Goal: Contribute content: Contribute content

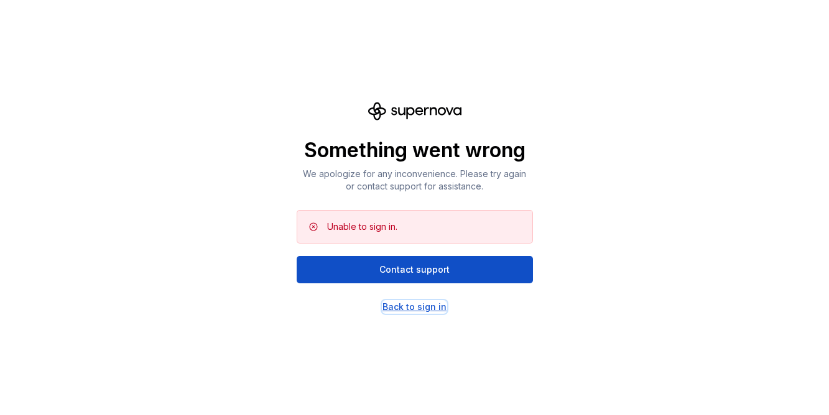
click at [415, 310] on div "Back to sign in" at bounding box center [414, 307] width 64 height 12
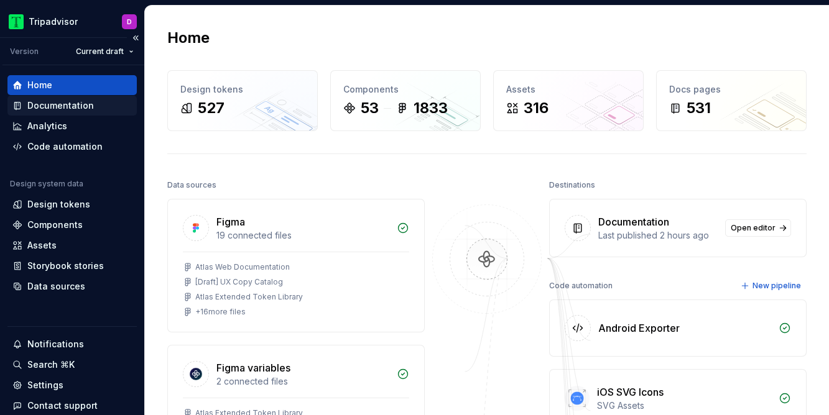
click at [70, 104] on div "Documentation" at bounding box center [60, 106] width 67 height 12
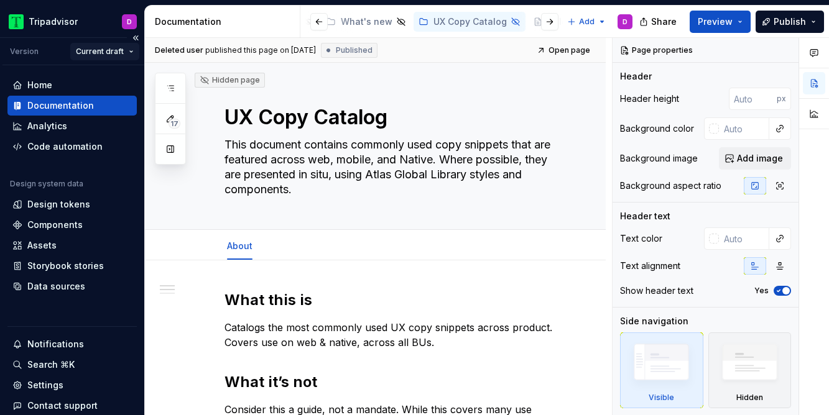
click at [118, 58] on html "Tripadvisor D Version Current draft Home Documentation Analytics Code automatio…" at bounding box center [414, 207] width 829 height 415
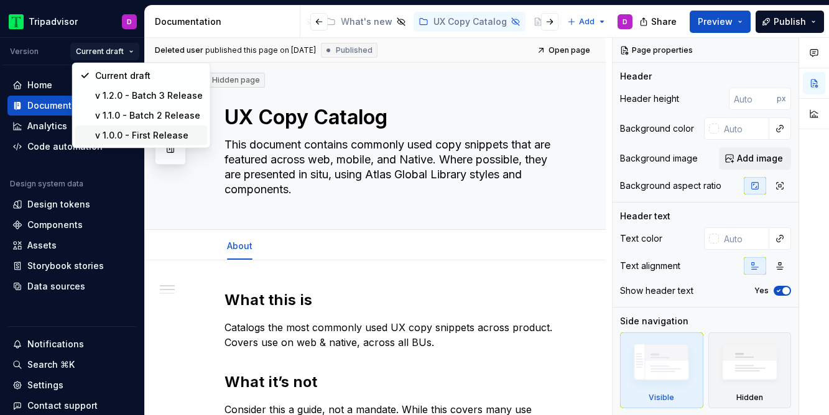
click at [141, 140] on div "v 1.0.0 - First Release" at bounding box center [149, 135] width 108 height 12
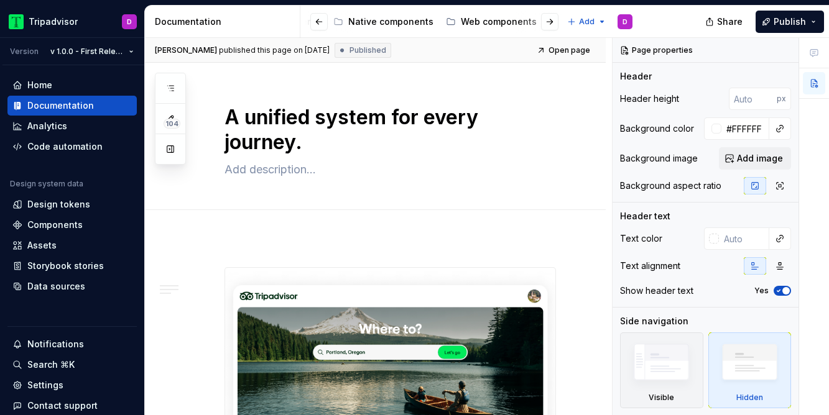
scroll to position [0, 900]
click at [407, 20] on div "UX Copy Catalog" at bounding box center [437, 22] width 73 height 12
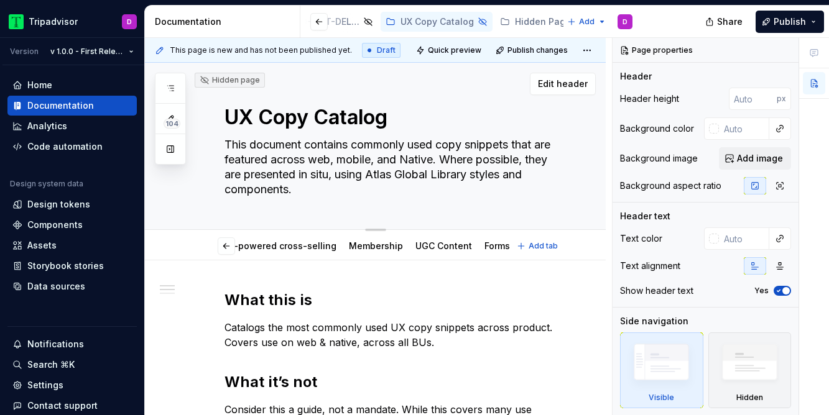
scroll to position [0, 966]
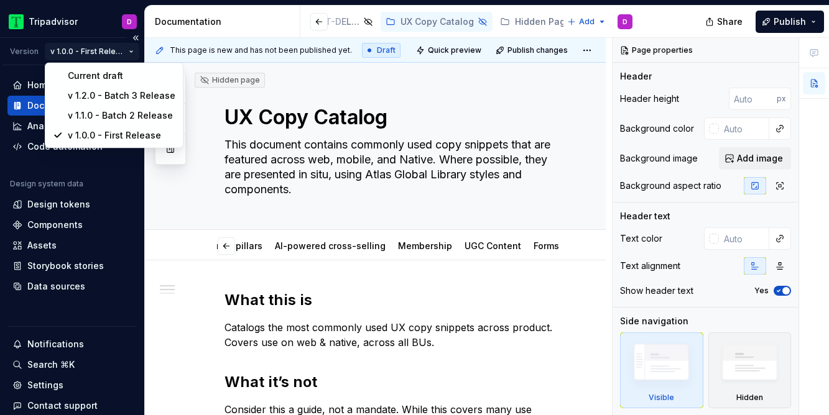
click at [127, 53] on html "Tripadvisor D Version v 1.0.0 - First Release Home Documentation Analytics Code…" at bounding box center [414, 207] width 829 height 415
click at [117, 96] on div "v 1.2.0 - Batch 3 Release" at bounding box center [122, 96] width 108 height 12
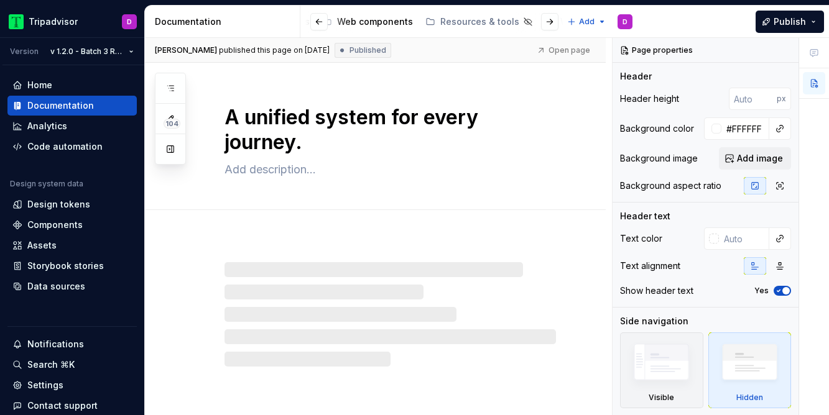
scroll to position [0, 900]
click at [401, 19] on div "UX Copy Catalog" at bounding box center [437, 22] width 73 height 12
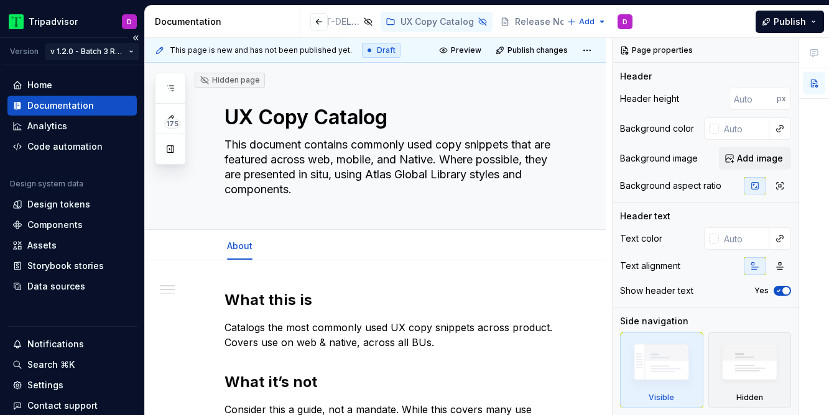
click at [86, 52] on html "Tripadvisor D Version v 1.2.0 - Batch 3 Release Home Documentation Analytics Co…" at bounding box center [414, 207] width 829 height 415
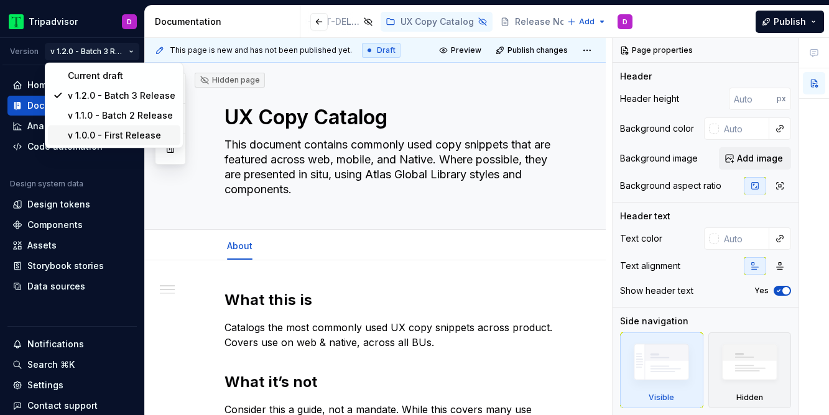
click at [111, 136] on div "v 1.0.0 - First Release" at bounding box center [122, 135] width 108 height 12
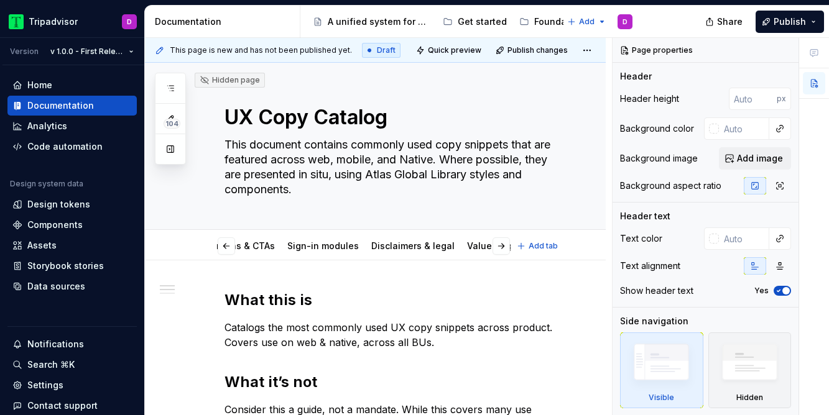
scroll to position [0, 1016]
click at [484, 244] on link "Forms & data entry" at bounding box center [524, 246] width 81 height 11
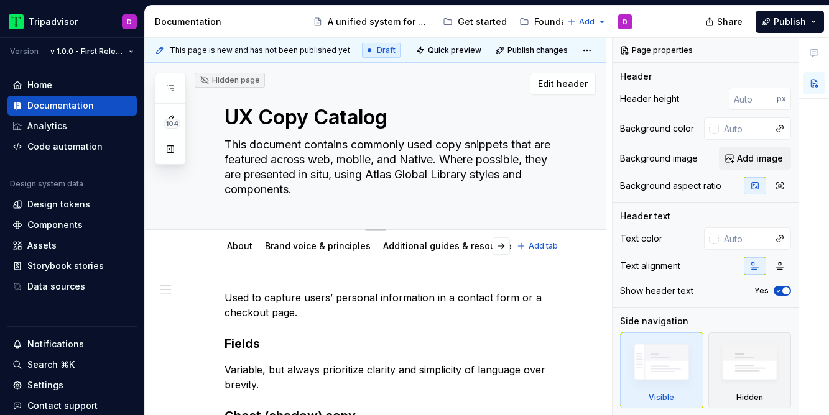
click at [340, 142] on textarea "This document contains commonly used copy snippets that are featured across web…" at bounding box center [387, 167] width 331 height 65
click at [359, 147] on textarea "This document contains commonly used copy snippets that are featured across web…" at bounding box center [387, 167] width 331 height 65
click at [287, 146] on textarea "This document contains commonly used copy snippets that are featured across web…" at bounding box center [387, 167] width 331 height 65
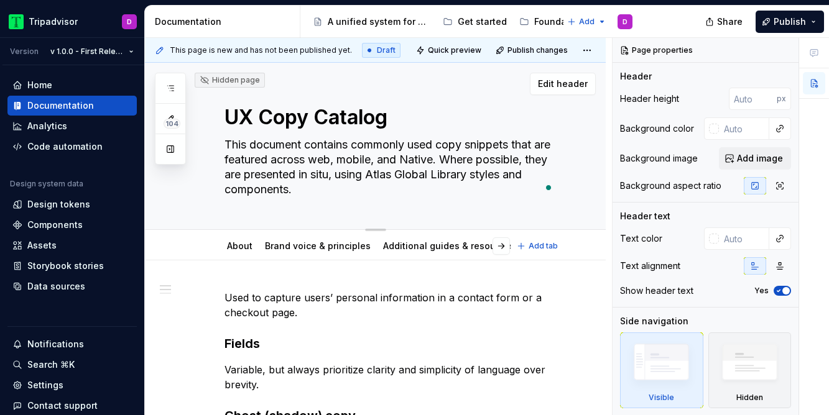
click at [287, 146] on textarea "This document contains commonly used copy snippets that are featured across web…" at bounding box center [387, 167] width 331 height 65
click at [343, 146] on textarea "This document contains commonly used copy snippets that are featured across web…" at bounding box center [387, 167] width 331 height 65
drag, startPoint x: 354, startPoint y: 146, endPoint x: 223, endPoint y: 146, distance: 131.8
click at [223, 146] on textarea "This document contains commonly used copy snippets that are featured across web…" at bounding box center [387, 167] width 331 height 65
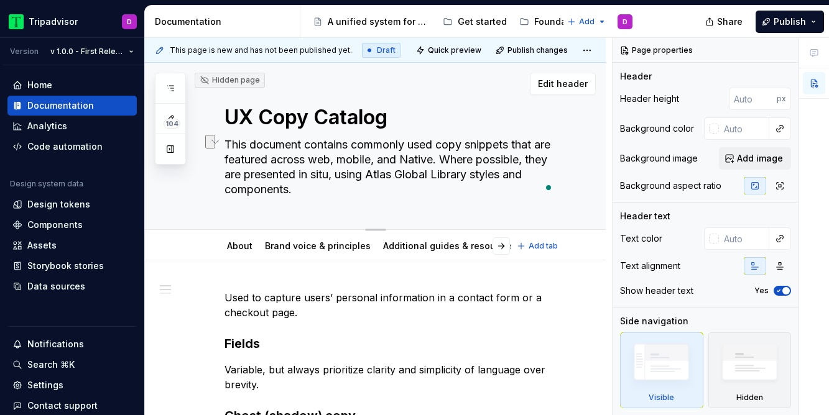
type textarea "*"
type textarea "Gcommonly used copy snippets that are featured across web, mobile, and Native. …"
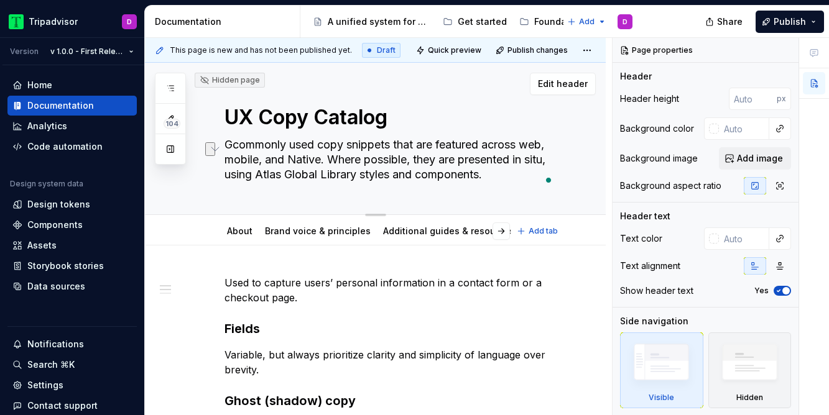
type textarea "*"
type textarea "Gucommonly used copy snippets that are featured across web, mobile, and Native.…"
type textarea "*"
type textarea "Guicommonly used copy snippets that are featured across web, mobile, and Native…"
type textarea "*"
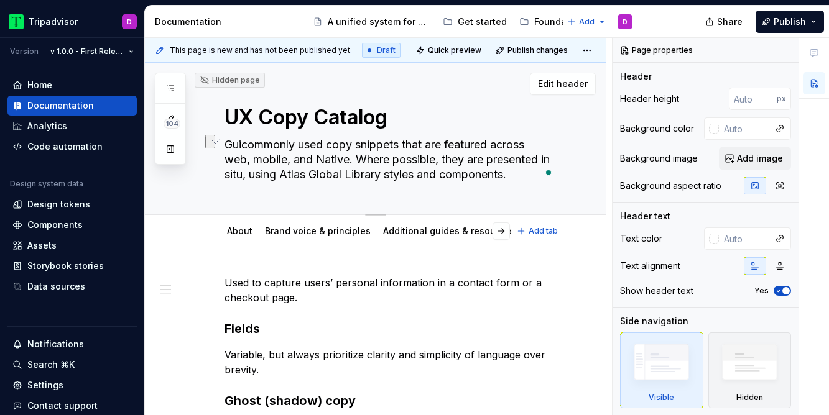
type textarea "Guidcommonly used copy snippets that are featured across web, mobile, and Nativ…"
type textarea "*"
type textarea "Guidecommonly used copy snippets that are featured across web, mobile, and Nati…"
type textarea "*"
type textarea "Guidelcommonly used copy snippets that are featured across web, mobile, and Nat…"
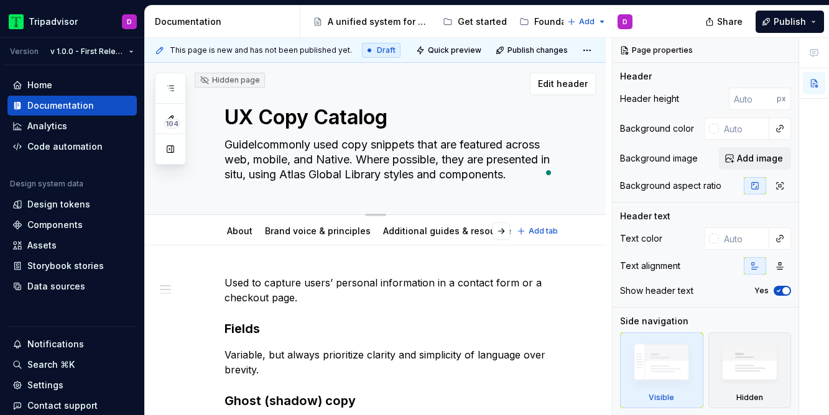
type textarea "*"
type textarea "Guidelescommonly used copy snippets that are featured across web, mobile, and N…"
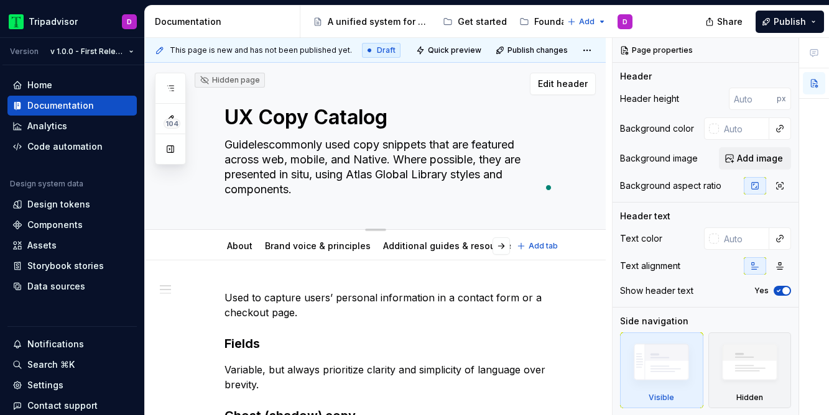
type textarea "*"
type textarea "Guidelecommonly used copy snippets that are featured across web, mobile, and Na…"
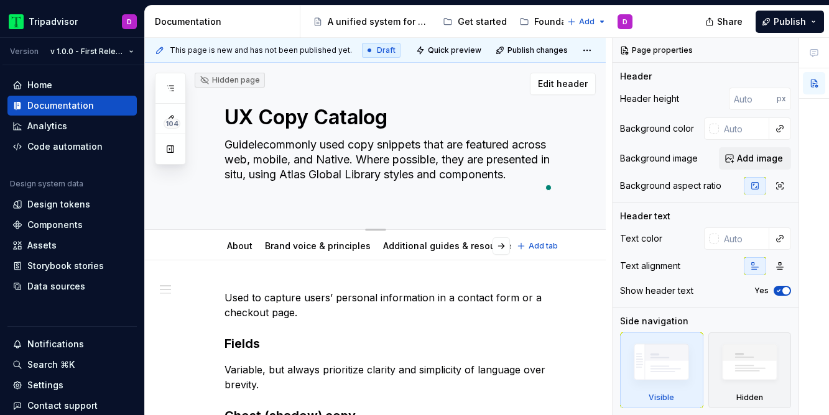
type textarea "*"
type textarea "Guidelcommonly used copy snippets that are featured across web, mobile, and Nat…"
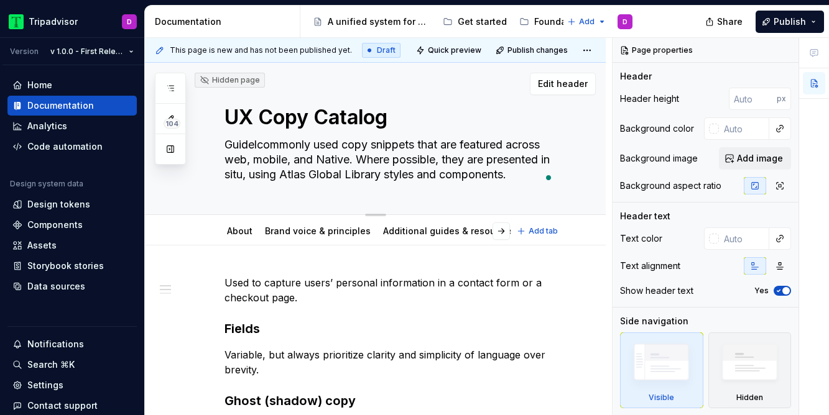
type textarea "*"
type textarea "Guidecommonly used copy snippets that are featured across web, mobile, and Nati…"
type textarea "*"
type textarea "Guidelcommonly used copy snippets that are featured across web, mobile, and Nat…"
type textarea "*"
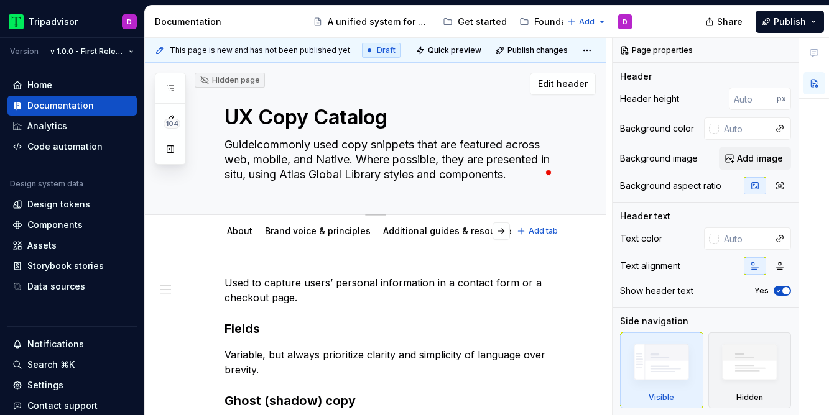
type textarea "Guidelicommonly used copy snippets that are featured across web, mobile, and Na…"
type textarea "*"
type textarea "Guidelincommonly used copy snippets that are featured across web, mobile, and N…"
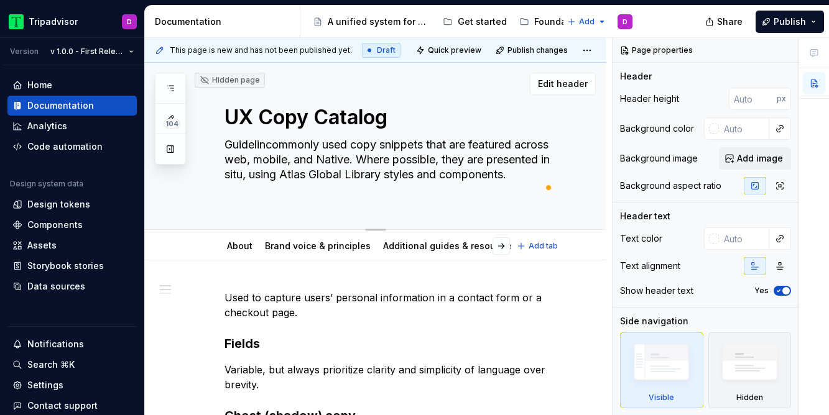
type textarea "*"
type textarea "Guidelinecommonly used copy snippets that are featured across web, mobile, and …"
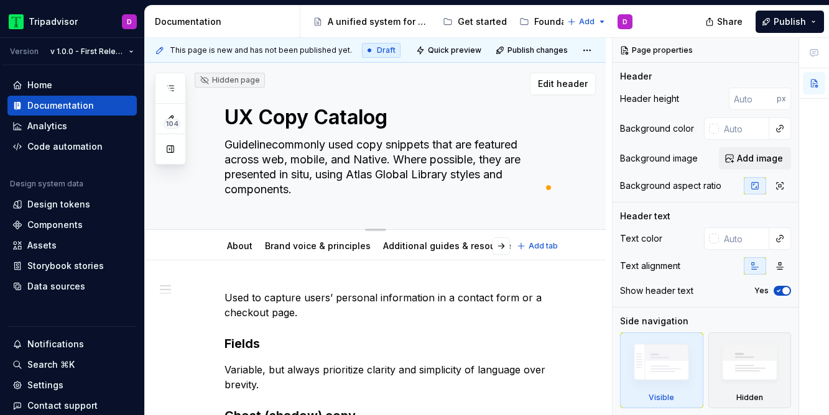
type textarea "*"
type textarea "Guidelinescommonly used copy snippets that are featured across web, mobile, and…"
type textarea "*"
type textarea "Guidelines commonly used copy snippets that are featured across web, mobile, an…"
type textarea "*"
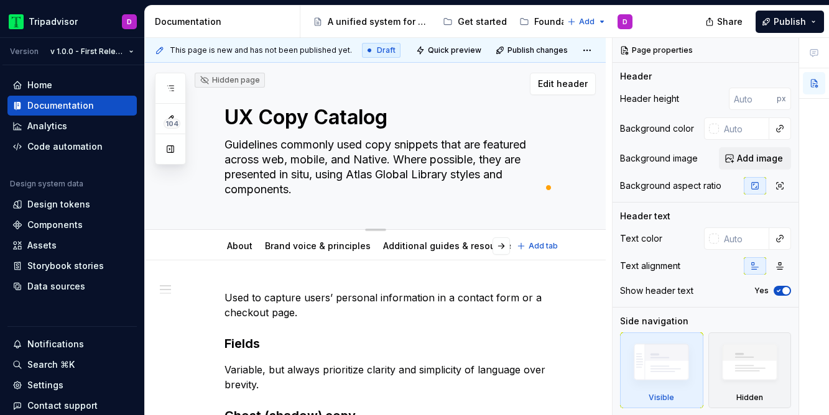
type textarea "Guidelines acommonly used copy snippets that are featured across web, mobile, a…"
type textarea "*"
type textarea "Guidelines ancommonly used copy snippets that are featured across web, mobile, …"
type textarea "*"
type textarea "Guidelines andcommonly used copy snippets that are featured across web, mobile,…"
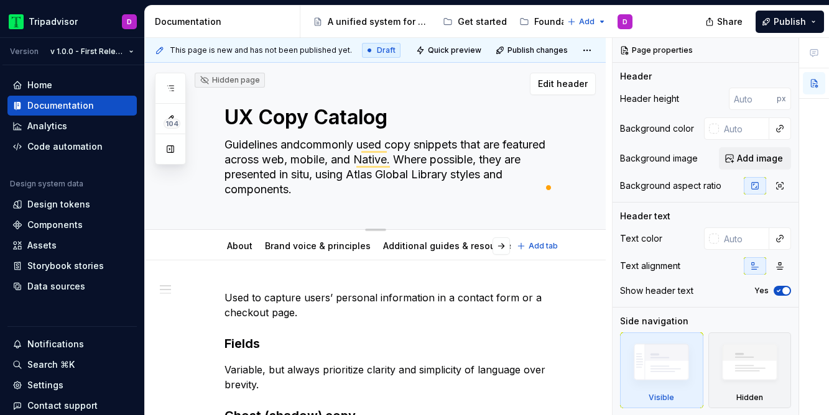
type textarea "*"
type textarea "Guidelines and commonly used copy snippets that are featured across web, mobile…"
click at [335, 144] on textarea "Guidelines and commonly used copy snippets that are featured across web, mobile…" at bounding box center [387, 167] width 331 height 65
click at [391, 146] on textarea "Guidelines and commonly used copy snippets that are featured across web, mobile…" at bounding box center [387, 167] width 331 height 65
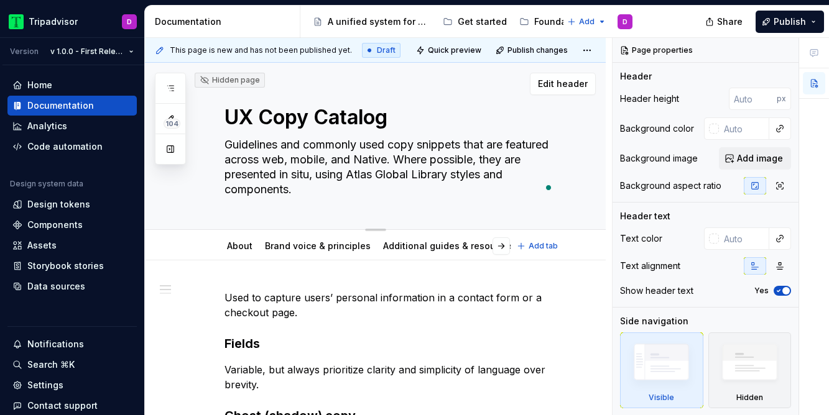
drag, startPoint x: 375, startPoint y: 161, endPoint x: 342, endPoint y: 160, distance: 33.0
click at [342, 160] on textarea "Guidelines and commonly used copy snippets that are featured across web, mobile…" at bounding box center [387, 167] width 331 height 65
type textarea "*"
type textarea "Guidelines and commonly used copy snippets that are featured across web, , and …"
type textarea "*"
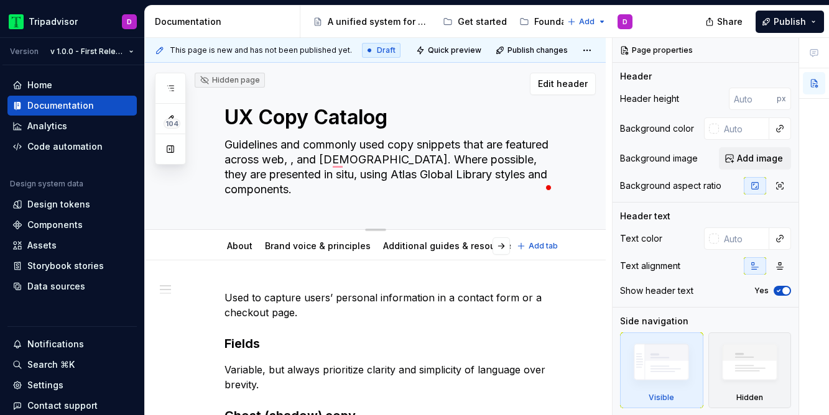
type textarea "Guidelines and commonly used copy snippets that are featured across web,, and N…"
type textarea "*"
type textarea "Guidelines and commonly used copy snippets that are featured across web, and Na…"
type textarea "*"
type textarea "Guidelines and commonly used copy snippets that are featured across we, and Nat…"
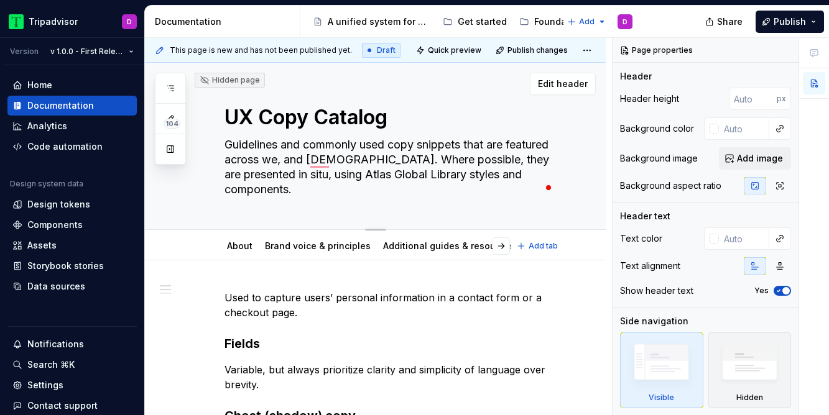
type textarea "*"
type textarea "Guidelines and commonly used copy snippets that are featured across we and Nati…"
type textarea "*"
type textarea "Guidelines and commonly used copy snippets that are featured across web and Nat…"
click at [341, 164] on textarea "Guidelines and commonly used copy snippets that are featured across web and Nat…" at bounding box center [387, 167] width 331 height 65
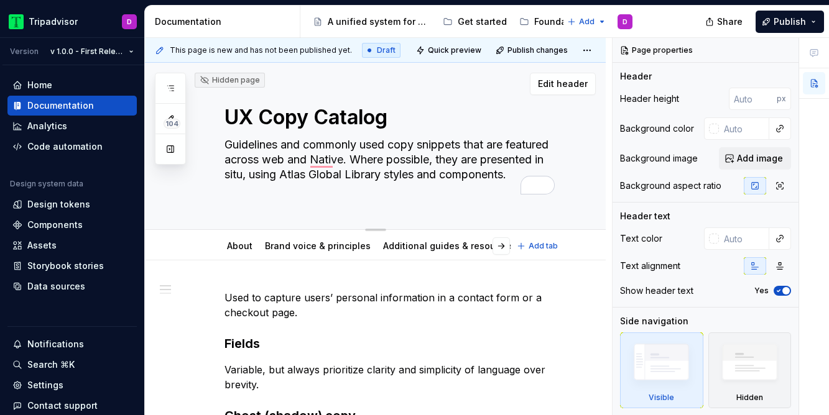
type textarea "*"
type textarea "Guidelines and commonly used copy snippets that are featured across web and Nna…"
type textarea "*"
type textarea "Guidelines and commonly used copy snippets that are featured across web and Nat…"
type textarea "*"
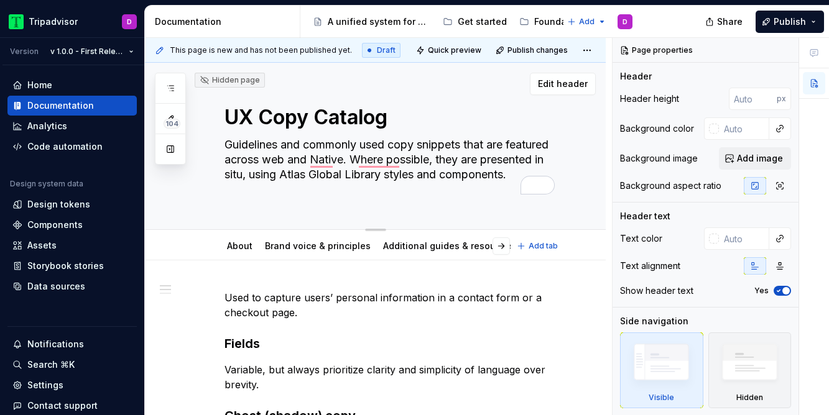
type textarea "Guidelines and commonly used copy snippets that are featured across web and ati…"
type textarea "*"
type textarea "Guidelines and commonly used copy snippets that are featured across web and nat…"
drag, startPoint x: 313, startPoint y: 195, endPoint x: 317, endPoint y: 180, distance: 15.4
click at [317, 180] on textarea "Guidelines and commonly used copy snippets that are featured across web and nat…" at bounding box center [387, 167] width 331 height 65
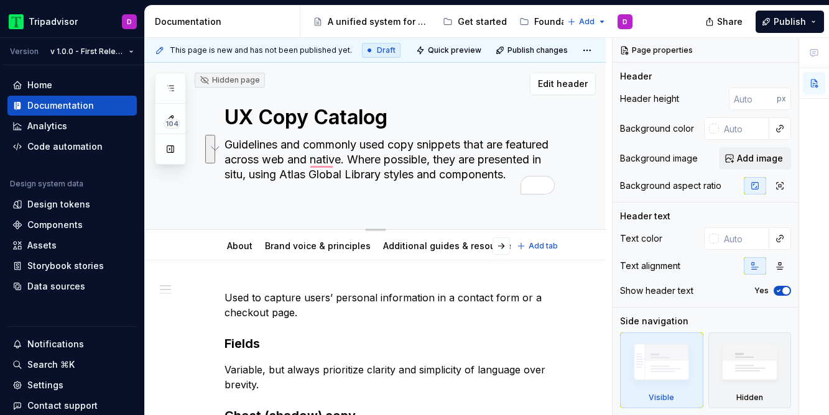
type textarea "*"
type textarea "Guidelines and commonly used copy snippets that are featured across web and nat…"
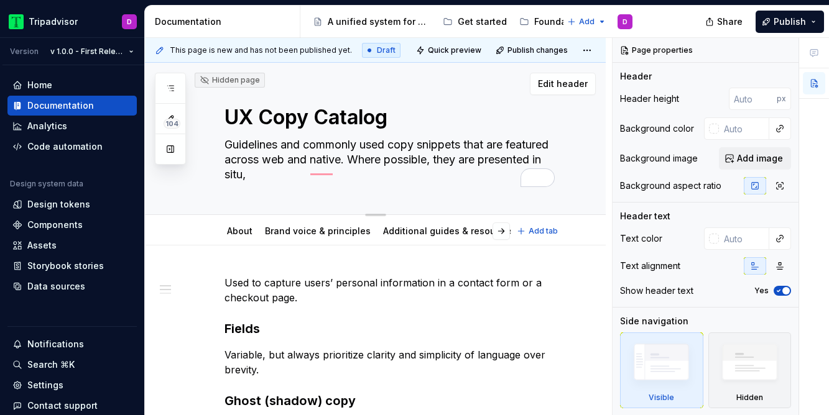
type textarea "*"
type textarea "Guidelines and commonly used copy snippets that are featured across web and nat…"
type textarea "*"
type textarea "Guidelines and commonly used copy snippets that are featured across web and nat…"
type textarea "*"
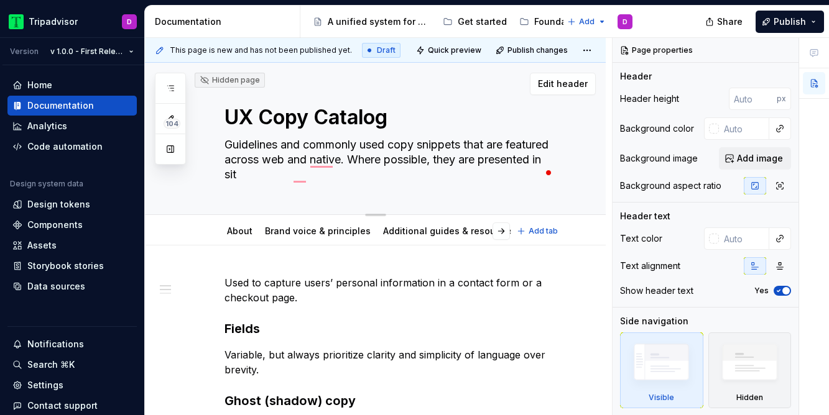
type textarea "Guidelines and commonly used copy snippets that are featured across web and nat…"
type textarea "*"
type textarea "Guidelines and commonly used copy snippets that are featured across web and nat…"
type textarea "*"
type textarea "Guidelines and commonly used copy snippets that are featured across web and nat…"
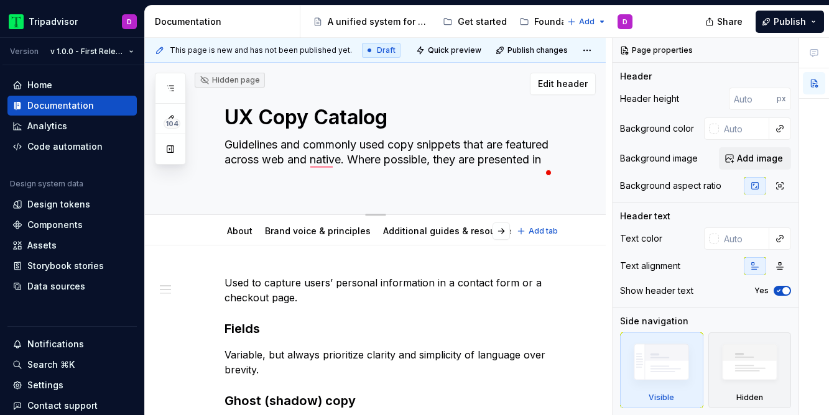
type textarea "*"
type textarea "Guidelines and commonly used copy snippets that are featured across web and nat…"
type textarea "*"
type textarea "Guidelines and commonly used copy snippets that are featured across web and nat…"
type textarea "*"
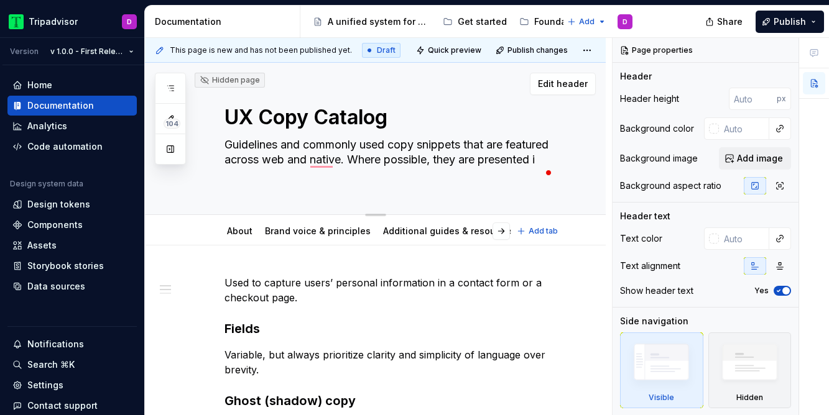
type textarea "Guidelines and commonly used copy snippets that are featured across web and nat…"
type textarea "*"
type textarea "Guidelines and commonly used copy snippets that are featured across web and nat…"
type textarea "*"
type textarea "Guidelines and commonly used copy snippets that are featured across web and nat…"
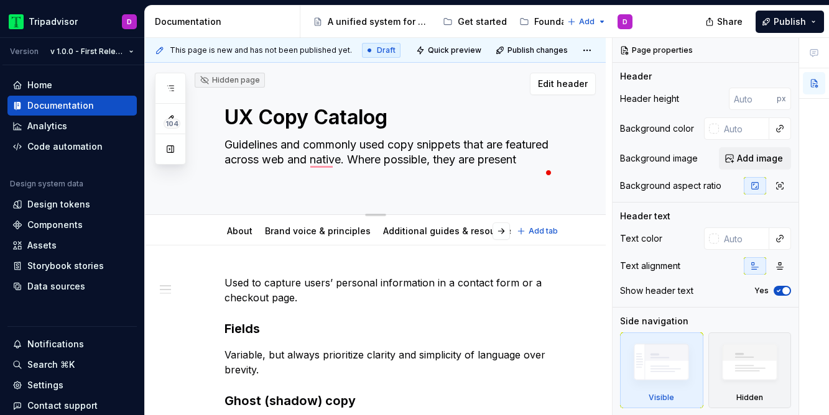
type textarea "*"
type textarea "Guidelines and commonly used copy snippets that are featured across web and nat…"
type textarea "*"
type textarea "Guidelines and commonly used copy snippets that are featured across web and nat…"
type textarea "*"
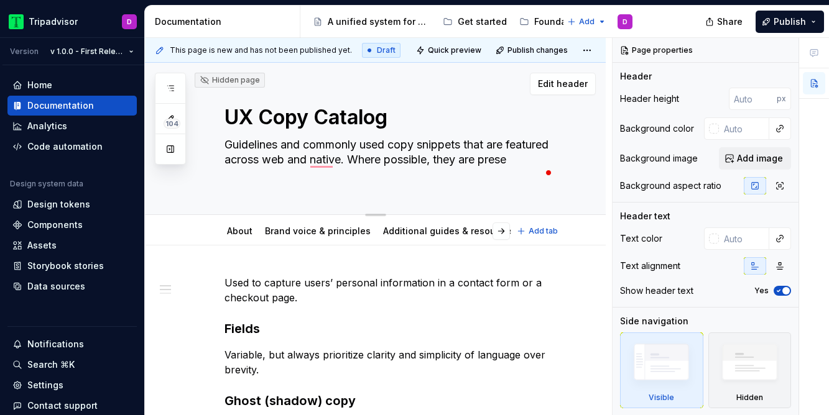
type textarea "Guidelines and commonly used copy snippets that are featured across web and nat…"
type textarea "*"
type textarea "Guidelines and commonly used copy snippets that are featured across web and nat…"
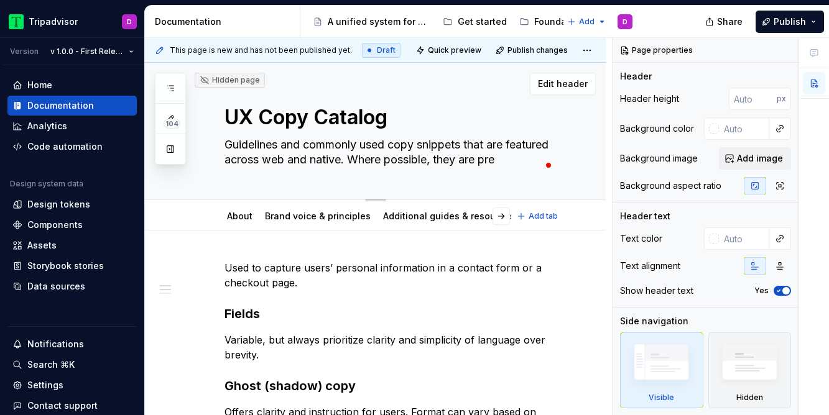
type textarea "*"
type textarea "Guidelines and commonly used copy snippets that are featured across web and nat…"
type textarea "*"
type textarea "Guidelines and commonly used copy snippets that are featured across web and nat…"
type textarea "*"
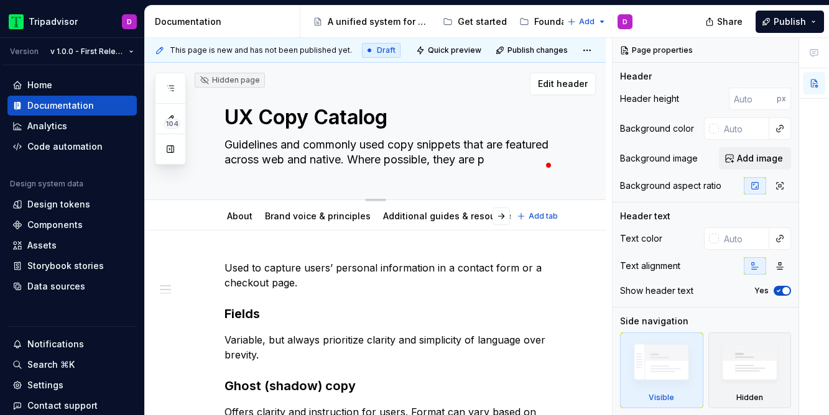
type textarea "Guidelines and commonly used copy snippets that are featured across web and nat…"
type textarea "*"
type textarea "Guidelines and commonly used copy snippets that are featured across web and nat…"
type textarea "*"
type textarea "Guidelines and commonly used copy snippets that are featured across web and nat…"
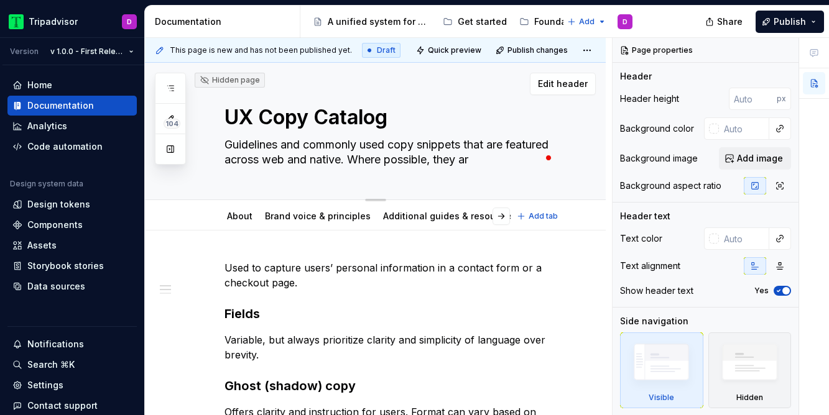
type textarea "*"
type textarea "Guidelines and commonly used copy snippets that are featured across web and nat…"
type textarea "*"
type textarea "Guidelines and commonly used copy snippets that are featured across web and nat…"
type textarea "*"
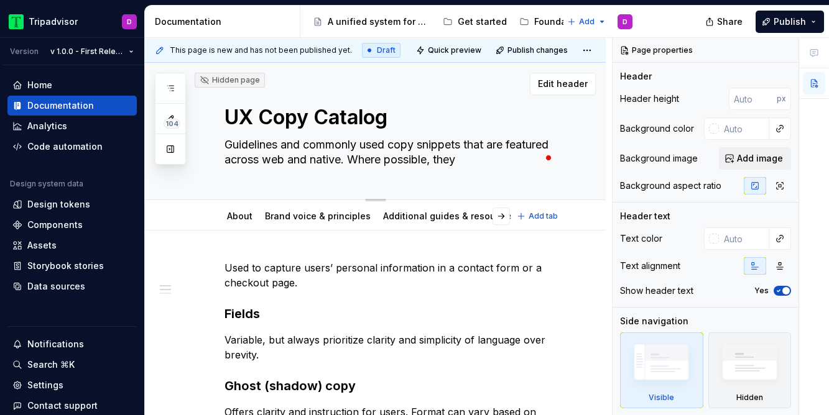
type textarea "Guidelines and commonly used copy snippets that are featured across web and nat…"
type textarea "*"
type textarea "Guidelines and commonly used copy snippets that are featured across web and nat…"
type textarea "*"
type textarea "Guidelines and commonly used copy snippets that are featured across web and nat…"
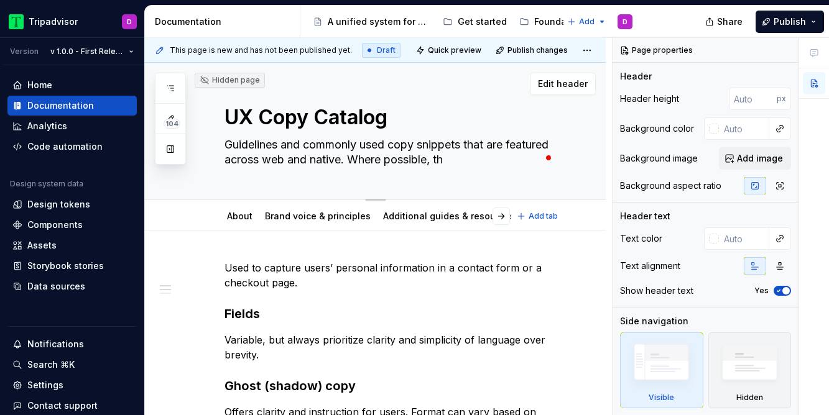
type textarea "*"
type textarea "Guidelines and commonly used copy snippets that are featured across web and nat…"
type textarea "*"
type textarea "Guidelines and commonly used copy snippets that are featured across web and nat…"
type textarea "*"
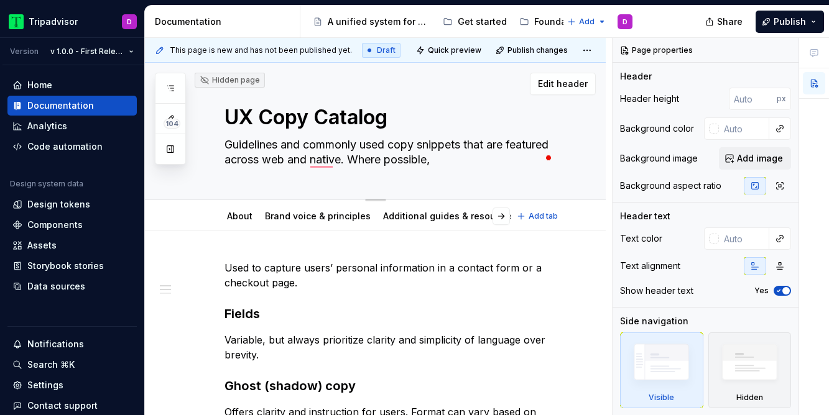
type textarea "Guidelines and commonly used copy snippets that are featured across web and nat…"
type textarea "*"
type textarea "Guidelines and commonly used copy snippets that are featured across web and nat…"
type textarea "*"
type textarea "Guidelines and commonly used copy snippets that are featured across web and nat…"
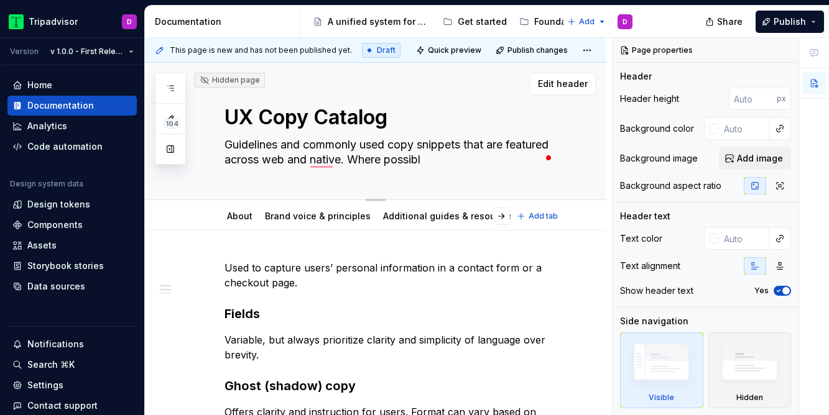
type textarea "*"
type textarea "Guidelines and commonly used copy snippets that are featured across web and nat…"
type textarea "*"
type textarea "Guidelines and commonly used copy snippets that are featured across web and nat…"
type textarea "*"
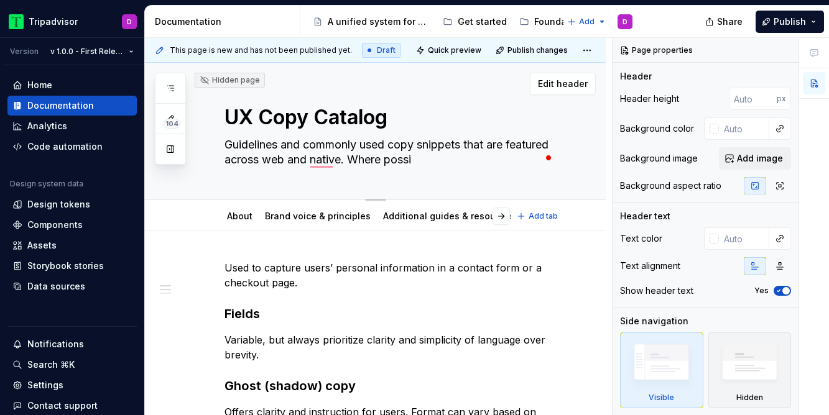
type textarea "Guidelines and commonly used copy snippets that are featured across web and nat…"
type textarea "*"
type textarea "Guidelines and commonly used copy snippets that are featured across web and nat…"
type textarea "*"
type textarea "Guidelines and commonly used copy snippets that are featured across web and nat…"
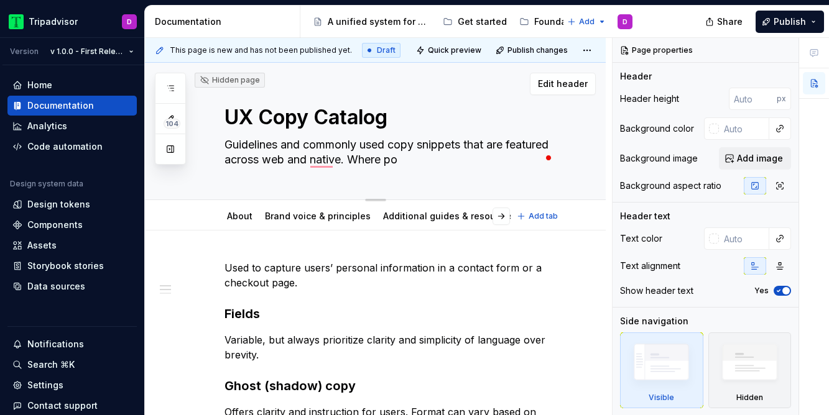
type textarea "*"
type textarea "Guidelines and commonly used copy snippets that are featured across web and nat…"
type textarea "*"
type textarea "Guidelines and commonly used copy snippets that are featured across web and nat…"
type textarea "*"
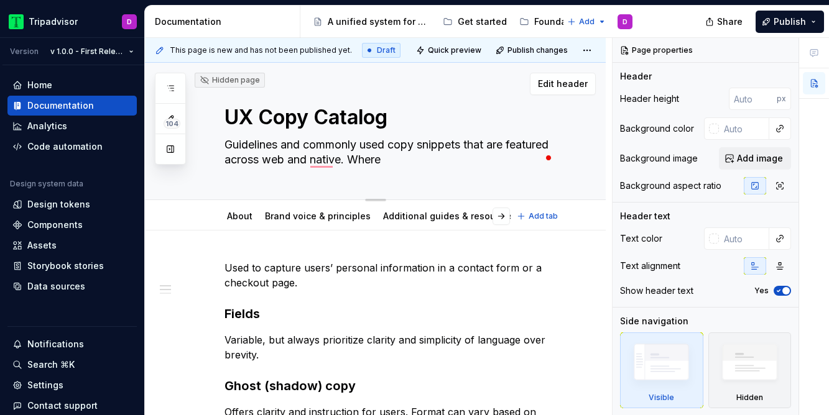
type textarea "Guidelines and commonly used copy snippets that are featured across web and nat…"
type textarea "*"
type textarea "Guidelines and commonly used copy snippets that are featured across web and nat…"
type textarea "*"
type textarea "Guidelines and commonly used copy snippets that are featured across web and nat…"
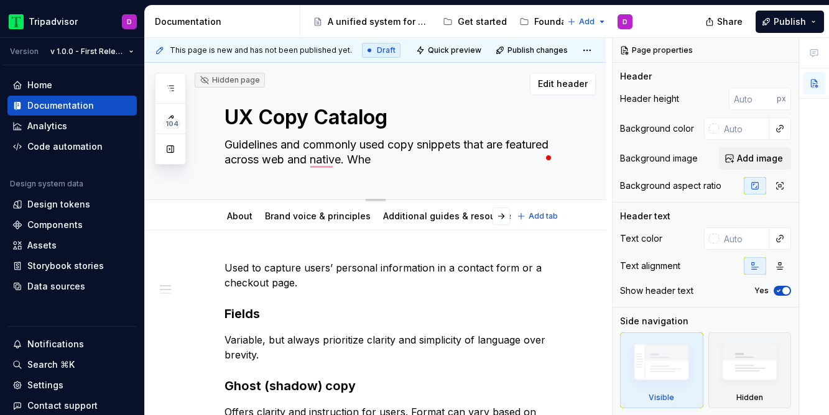
type textarea "*"
type textarea "Guidelines and commonly used copy snippets that are featured across web and nat…"
type textarea "*"
type textarea "Guidelines and commonly used copy snippets that are featured across web and nat…"
type textarea "*"
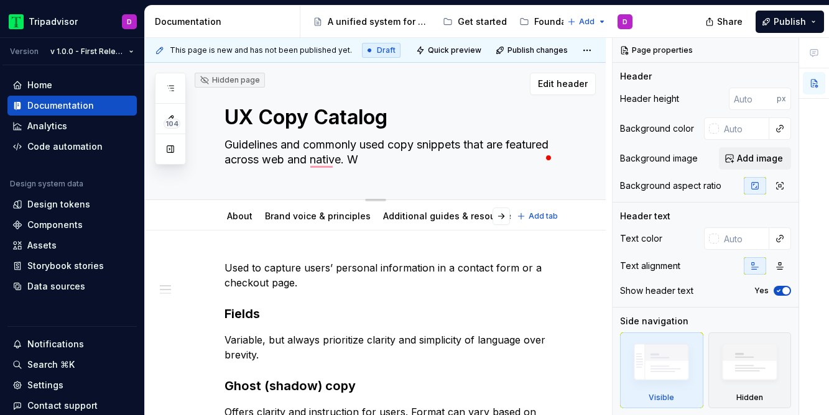
type textarea "Guidelines and commonly used copy snippets that are featured across web and nat…"
type textarea "*"
type textarea "Guidelines and commonly used copy snippets that are featured across web and nat…"
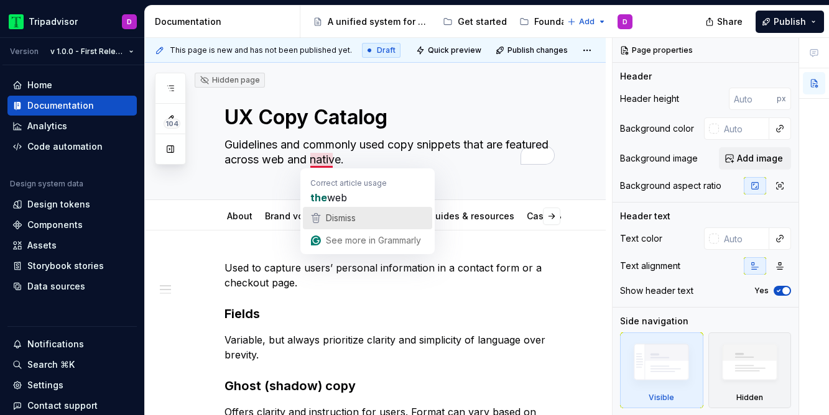
click at [356, 224] on div "Dismiss" at bounding box center [339, 218] width 32 height 19
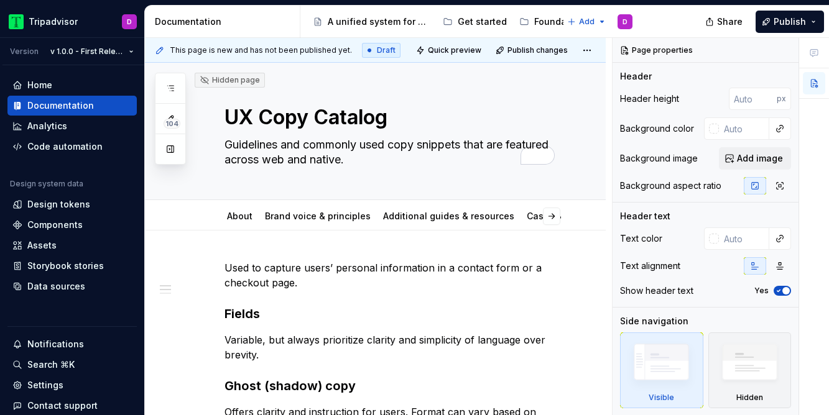
type textarea "*"
type textarea "Guidelines and commonly used copy snippets that are featured across web and nat…"
click at [417, 182] on div "UX Copy Catalog Guidelines and commonly used copy snippets that are featured ac…" at bounding box center [390, 131] width 331 height 137
click at [389, 146] on textarea "Guidelines and commonly used copy snippets that are featured across web and nat…" at bounding box center [387, 152] width 331 height 35
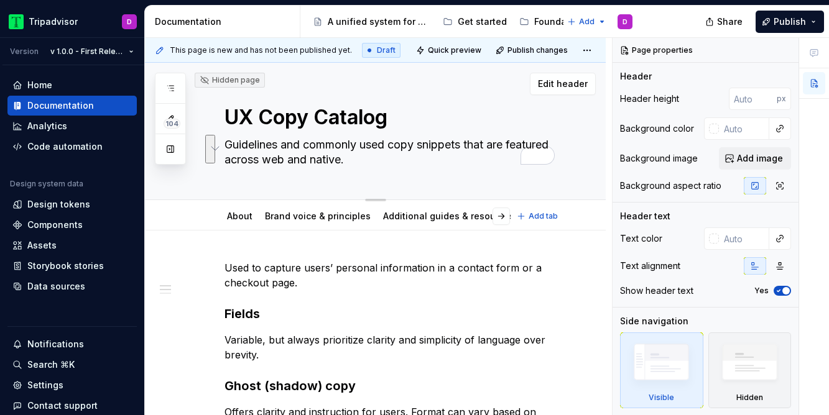
click at [379, 145] on textarea "Guidelines and commonly used copy snippets that are featured across web and nat…" at bounding box center [387, 152] width 331 height 35
click at [424, 146] on textarea "Guidelines and commonly used copy snippets that are featured across web and nat…" at bounding box center [387, 152] width 331 height 35
click at [460, 147] on textarea "Guidelines and commonly used copy snippets that are featured across web and nat…" at bounding box center [387, 152] width 331 height 35
click at [482, 145] on textarea "Guidelines and commonly used copy snippets that are featured across web and nat…" at bounding box center [387, 152] width 331 height 35
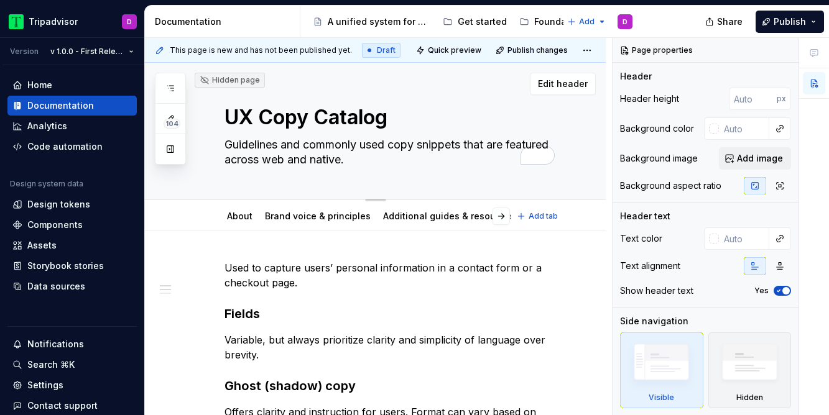
type textarea "*"
type textarea "Guidelines and commonly used copy snippets are featured across web and native."
type textarea "*"
type textarea "Guidelines and commonly used copy snippets re featured across web and native."
type textarea "*"
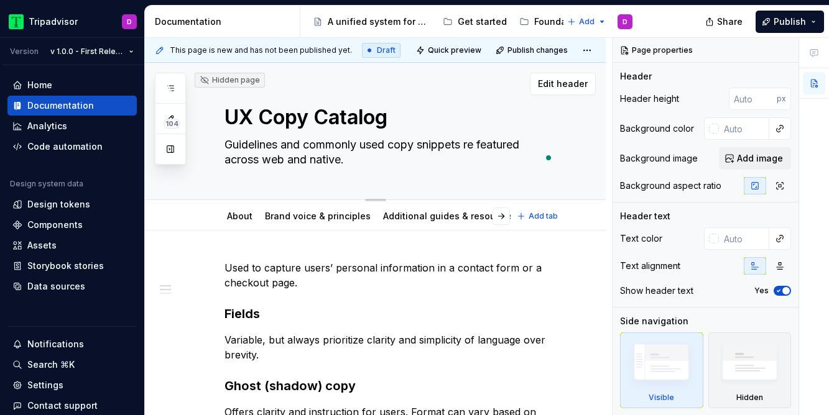
type textarea "Guidelines and commonly used copy snippetsre featured across web and native."
type textarea "*"
type textarea "Guidelines and commonly used copy snippetsr featured across web and native."
type textarea "*"
type textarea "Guidelines and commonly used copy snippets featured across web and native."
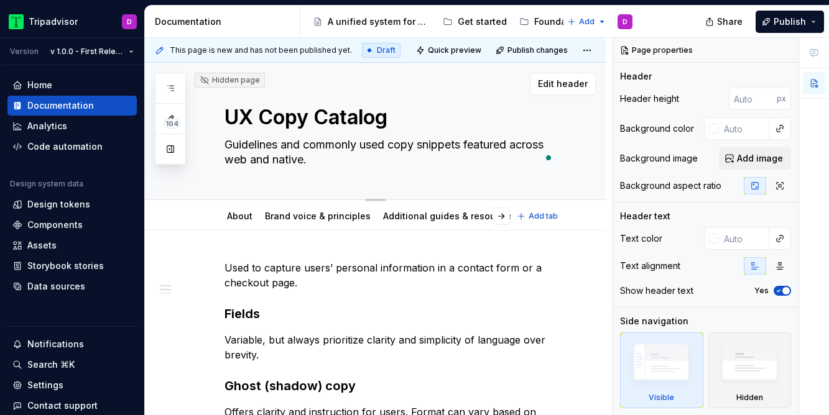
click at [281, 146] on textarea "Guidelines and commonly used copy snippets featured across web and native." at bounding box center [387, 152] width 331 height 35
click at [223, 142] on textarea "Guidelines and commonly used copy snippets featured across web and native." at bounding box center [387, 152] width 331 height 35
click at [359, 164] on textarea "Guidelines and commonly used copy snippets featured across web and native." at bounding box center [387, 152] width 331 height 35
type textarea "*"
type textarea "Guidelines and commonly used copy snippets featured across web and native."
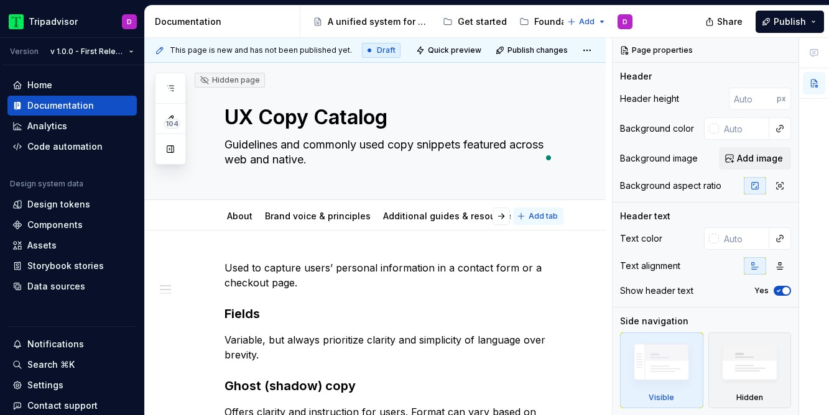
click at [553, 215] on span "Add tab" at bounding box center [543, 216] width 29 height 10
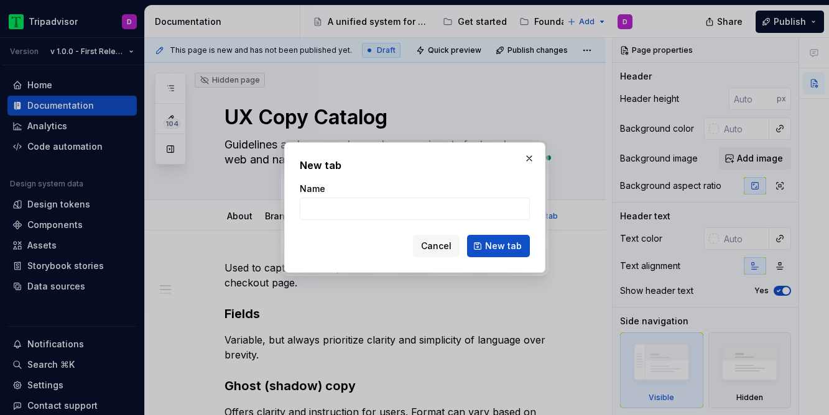
type textarea "*"
type input "Error messages"
click at [495, 241] on span "New tab" at bounding box center [503, 246] width 37 height 12
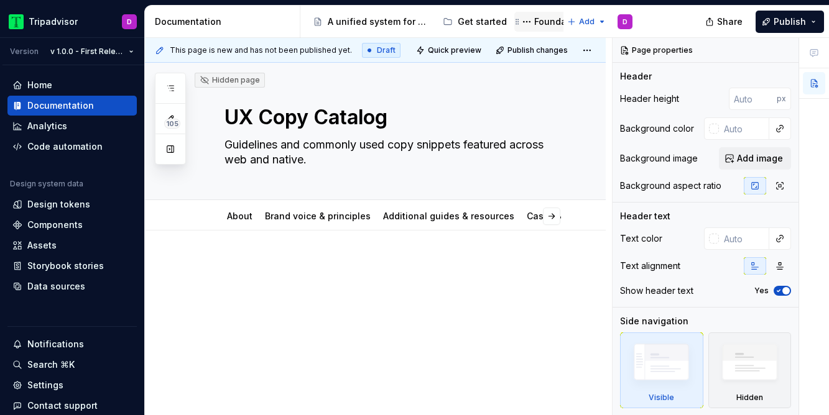
type textarea "*"
